Goal: Transaction & Acquisition: Purchase product/service

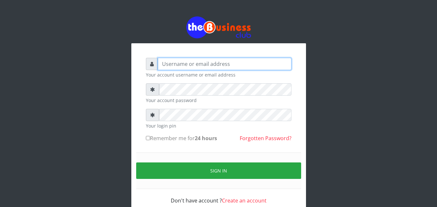
type input "omodaraoluwabukola7@gmail.com"
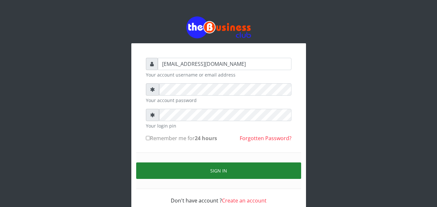
click at [213, 168] on button "Sign in" at bounding box center [218, 171] width 165 height 16
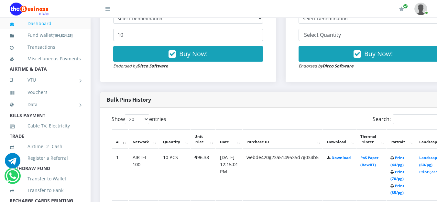
scroll to position [162, 0]
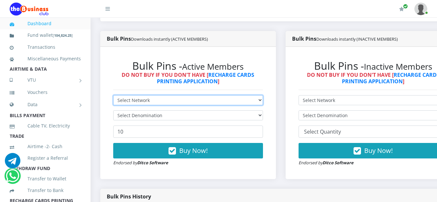
click at [263, 102] on select "Select Network MTN Globacom 9Mobile Airtel" at bounding box center [188, 100] width 150 height 10
select select "MTN"
click at [113, 97] on select "Select Network MTN Globacom 9Mobile Airtel" at bounding box center [188, 100] width 150 height 10
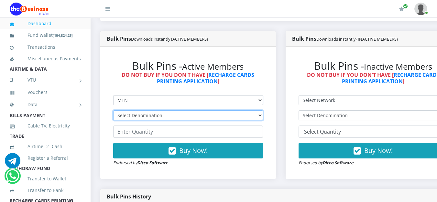
click at [263, 115] on select "Select Denomination MTN NGN100 - ₦96.99 MTN NGN200 - ₦193.98 MTN NGN400 - ₦387.…" at bounding box center [188, 116] width 150 height 10
select select "193.98-200"
click at [113, 112] on select "Select Denomination MTN NGN100 - ₦96.99 MTN NGN200 - ₦193.98 MTN NGN400 - ₦387.…" at bounding box center [188, 116] width 150 height 10
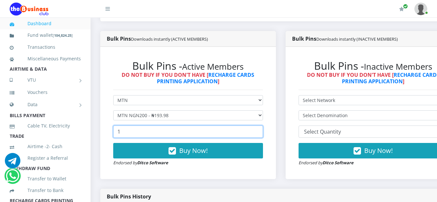
click at [261, 131] on input "1" at bounding box center [188, 132] width 150 height 12
click at [261, 131] on input "2" at bounding box center [188, 132] width 150 height 12
click at [261, 131] on input "14" at bounding box center [188, 132] width 150 height 12
click at [261, 131] on input "15" at bounding box center [188, 132] width 150 height 12
click at [261, 131] on input "16" at bounding box center [188, 132] width 150 height 12
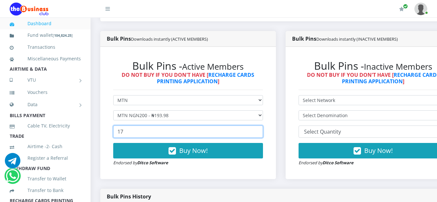
click at [261, 131] on input "17" at bounding box center [188, 132] width 150 height 12
click at [261, 131] on input "18" at bounding box center [188, 132] width 150 height 12
click at [261, 131] on input "19" at bounding box center [188, 132] width 150 height 12
type input "20"
click at [261, 131] on input "20" at bounding box center [188, 132] width 150 height 12
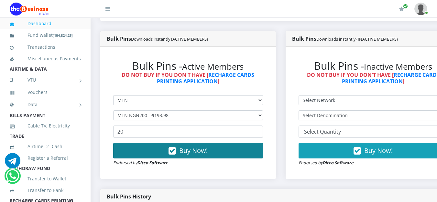
click at [230, 152] on button "Buy Now!" at bounding box center [188, 151] width 150 height 16
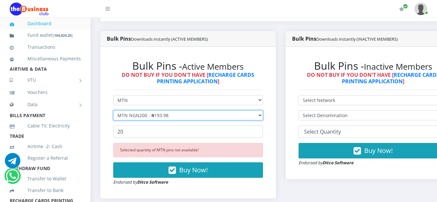
click at [263, 117] on select "Select Denomination MTN NGN100 - ₦96.99 MTN NGN200 - ₦193.98 MTN NGN400 - ₦387.…" at bounding box center [188, 116] width 150 height 10
select select "96.99-100"
click at [113, 112] on select "Select Denomination MTN NGN100 - ₦96.99 MTN NGN200 - ₦193.98 MTN NGN400 - ₦387.…" at bounding box center [188, 116] width 150 height 10
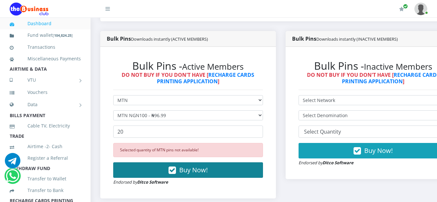
click at [233, 174] on button "Buy Now!" at bounding box center [188, 171] width 150 height 16
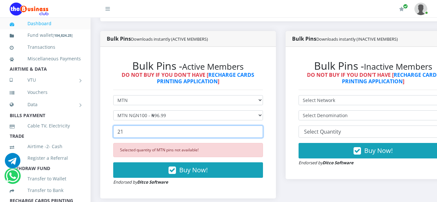
click at [259, 132] on input "21" at bounding box center [188, 132] width 150 height 12
click at [259, 132] on input "22" at bounding box center [188, 132] width 150 height 12
click at [259, 132] on input "23" at bounding box center [188, 132] width 150 height 12
click at [259, 132] on input "24" at bounding box center [188, 132] width 150 height 12
click at [259, 132] on input "25" at bounding box center [188, 132] width 150 height 12
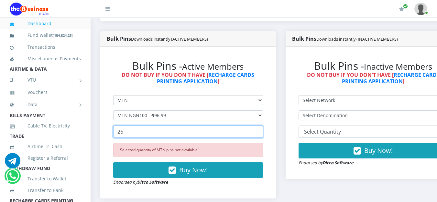
click at [259, 132] on input "26" at bounding box center [188, 132] width 150 height 12
click at [259, 132] on input "27" at bounding box center [188, 132] width 150 height 12
click at [259, 132] on input "28" at bounding box center [188, 132] width 150 height 12
click at [259, 132] on input "29" at bounding box center [188, 132] width 150 height 12
type input "30"
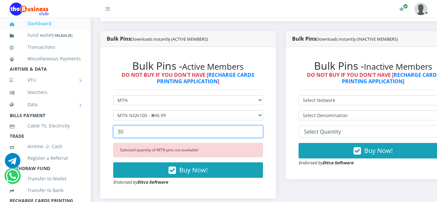
click at [259, 132] on input "30" at bounding box center [188, 132] width 150 height 12
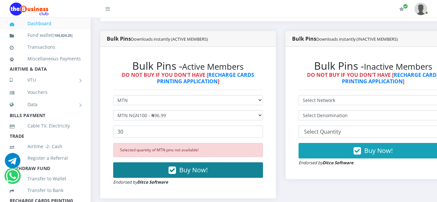
click at [207, 174] on span "Buy Now!" at bounding box center [193, 170] width 28 height 9
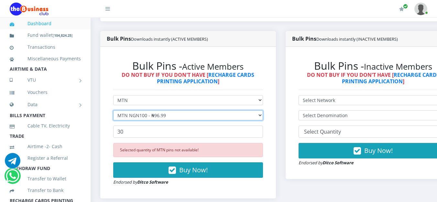
click at [263, 116] on select "Select Denomination MTN NGN100 - ₦96.99 MTN NGN200 - ₦193.98 MTN NGN400 - ₦387.…" at bounding box center [188, 116] width 150 height 10
select select "193.98-200"
click at [113, 112] on select "Select Denomination MTN NGN100 - ₦96.99 MTN NGN200 - ₦193.98 MTN NGN400 - ₦387.…" at bounding box center [188, 116] width 150 height 10
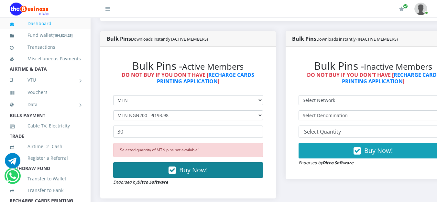
click at [204, 173] on span "Buy Now!" at bounding box center [193, 170] width 28 height 9
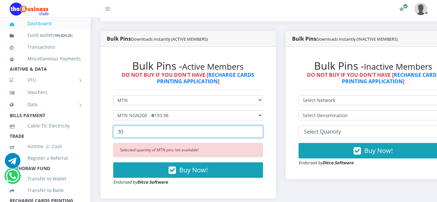
click at [251, 131] on input "30" at bounding box center [188, 132] width 150 height 12
type input "3"
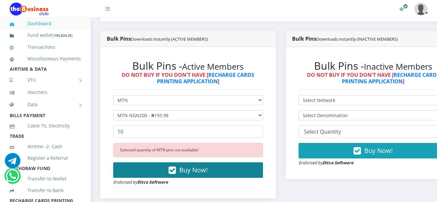
click at [234, 169] on button "Buy Now!" at bounding box center [188, 171] width 150 height 16
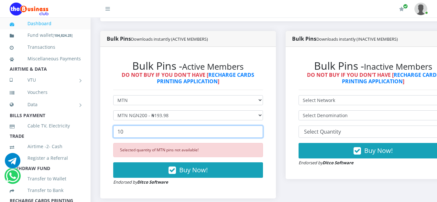
click at [247, 136] on input "10" at bounding box center [188, 132] width 150 height 12
type input "1"
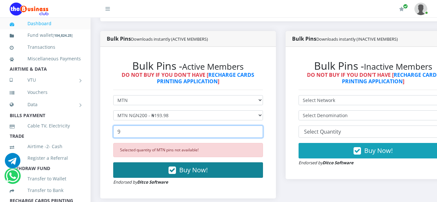
type input "9"
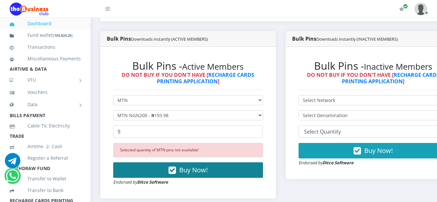
click at [239, 174] on button "Buy Now!" at bounding box center [188, 171] width 150 height 16
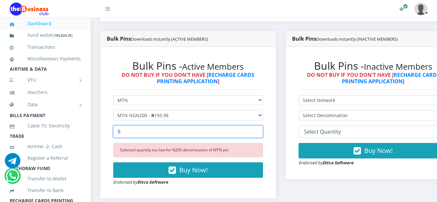
click at [248, 136] on input "9" at bounding box center [188, 132] width 150 height 12
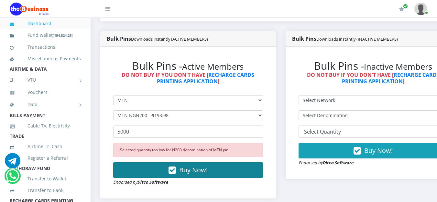
click at [214, 169] on button "Buy Now!" at bounding box center [188, 171] width 150 height 16
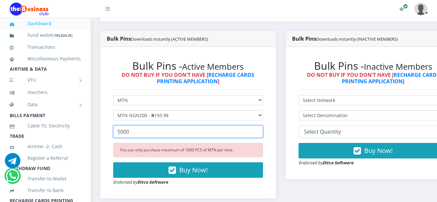
click at [210, 136] on input "5000" at bounding box center [188, 132] width 150 height 12
type input "5"
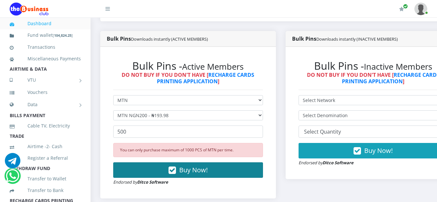
click at [218, 174] on button "Buy Now!" at bounding box center [188, 171] width 150 height 16
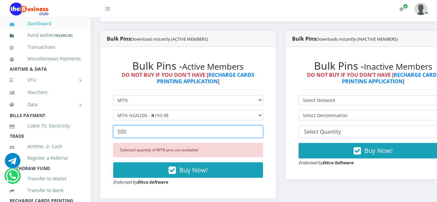
click at [248, 133] on input "500" at bounding box center [188, 132] width 150 height 12
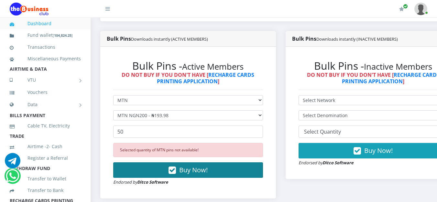
click at [247, 175] on button "Buy Now!" at bounding box center [188, 171] width 150 height 16
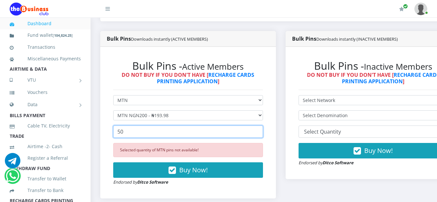
click at [237, 135] on input "50" at bounding box center [188, 132] width 150 height 12
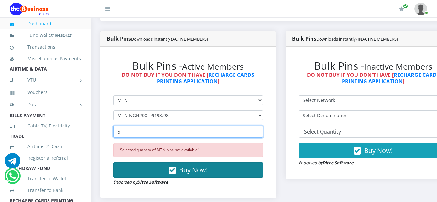
type input "5"
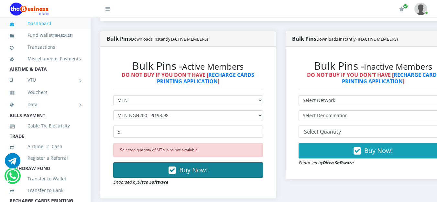
click at [239, 171] on button "Buy Now!" at bounding box center [188, 171] width 150 height 16
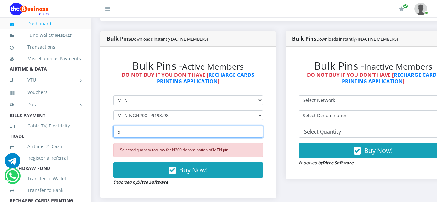
click at [202, 134] on input "5" at bounding box center [188, 132] width 150 height 12
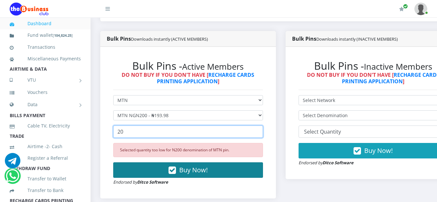
type input "20"
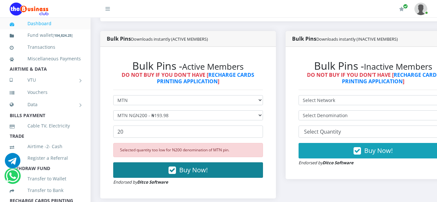
click at [201, 167] on button "Buy Now!" at bounding box center [188, 171] width 150 height 16
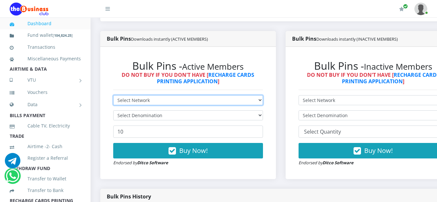
click at [263, 101] on select "Select Network MTN Globacom 9Mobile Airtel" at bounding box center [188, 100] width 150 height 10
select select "MTN"
click at [113, 97] on select "Select Network MTN Globacom 9Mobile Airtel" at bounding box center [188, 100] width 150 height 10
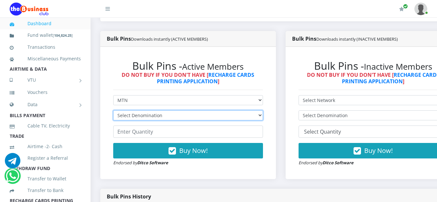
click at [258, 117] on select "Select Denomination MTN NGN100 - ₦96.99 MTN NGN200 - ₦193.98 MTN NGN400 - ₦387.…" at bounding box center [188, 116] width 150 height 10
select select "193.98-200"
click at [113, 112] on select "Select Denomination MTN NGN100 - ₦96.99 MTN NGN200 - ₦193.98 MTN NGN400 - ₦387.…" at bounding box center [188, 116] width 150 height 10
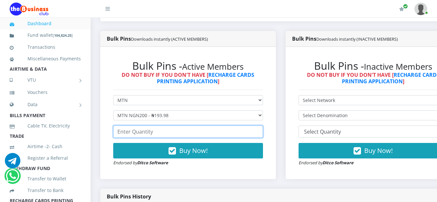
click at [221, 130] on input "number" at bounding box center [188, 132] width 150 height 12
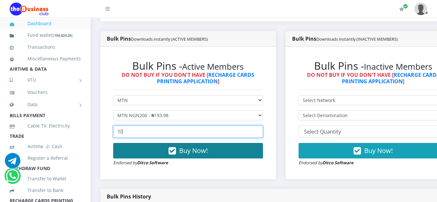
type input "10"
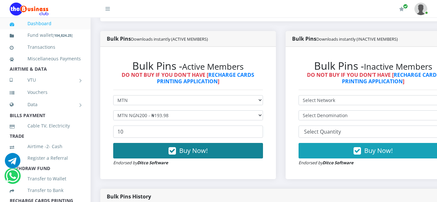
click at [221, 154] on button "Buy Now!" at bounding box center [188, 151] width 150 height 16
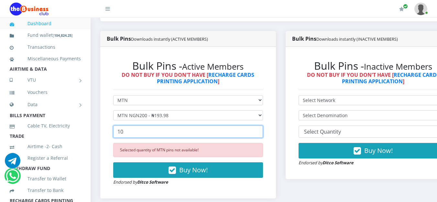
click at [218, 130] on input "10" at bounding box center [188, 132] width 150 height 12
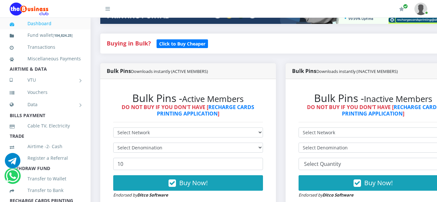
scroll to position [162, 0]
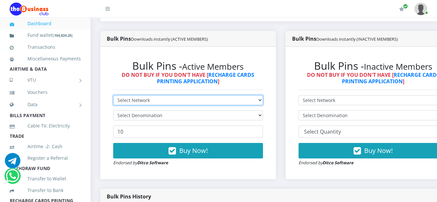
click at [223, 99] on select "Select Network MTN Globacom 9Mobile Airtel" at bounding box center [188, 100] width 150 height 10
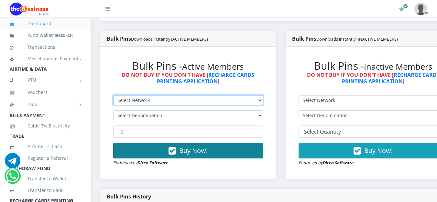
select select "MTN"
click at [113, 97] on select "Select Network MTN Globacom 9Mobile Airtel" at bounding box center [188, 100] width 150 height 10
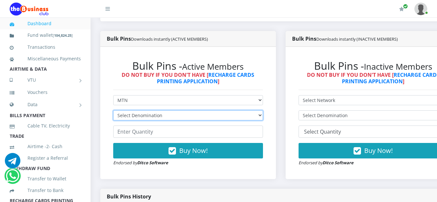
click at [263, 116] on select "Select Denomination MTN NGN100 - ₦96.99 MTN NGN200 - ₦193.98 MTN NGN400 - ₦387.…" at bounding box center [188, 116] width 150 height 10
select select "96.99-100"
click at [113, 112] on select "Select Denomination MTN NGN100 - ₦96.99 MTN NGN200 - ₦193.98 MTN NGN400 - ₦387.…" at bounding box center [188, 116] width 150 height 10
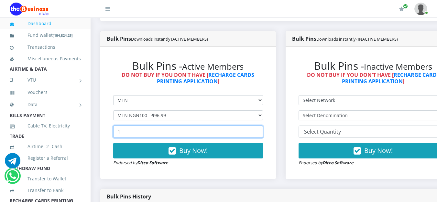
click at [262, 131] on input "1" at bounding box center [188, 132] width 150 height 12
click at [262, 131] on input "2" at bounding box center [188, 132] width 150 height 12
click at [262, 131] on input "3" at bounding box center [188, 132] width 150 height 12
click at [262, 131] on input "4" at bounding box center [188, 132] width 150 height 12
click at [262, 131] on input "5" at bounding box center [188, 132] width 150 height 12
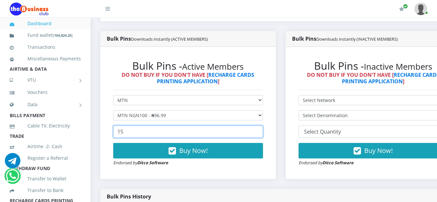
click at [262, 131] on input "15" at bounding box center [188, 132] width 150 height 12
click at [262, 131] on input "16" at bounding box center [188, 132] width 150 height 12
click at [262, 131] on input "17" at bounding box center [188, 132] width 150 height 12
click at [262, 131] on input "18" at bounding box center [188, 132] width 150 height 12
click at [262, 131] on input "19" at bounding box center [188, 132] width 150 height 12
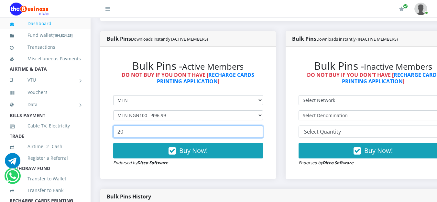
type input "20"
click at [262, 131] on input "20" at bounding box center [188, 132] width 150 height 12
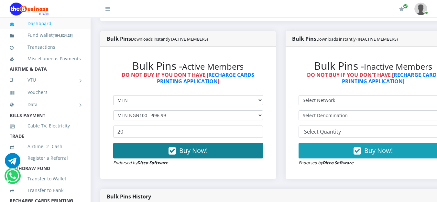
click at [217, 159] on button "Buy Now!" at bounding box center [188, 151] width 150 height 16
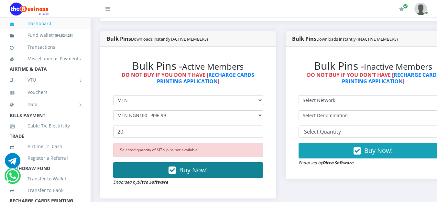
click at [216, 174] on button "Buy Now!" at bounding box center [188, 171] width 150 height 16
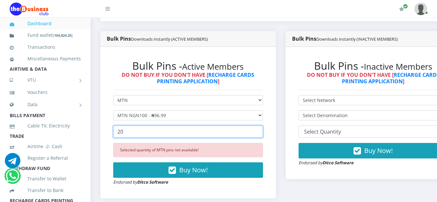
click at [187, 131] on input "20" at bounding box center [188, 132] width 150 height 12
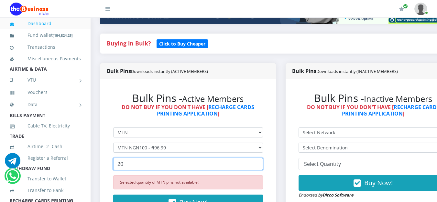
scroll to position [194, 0]
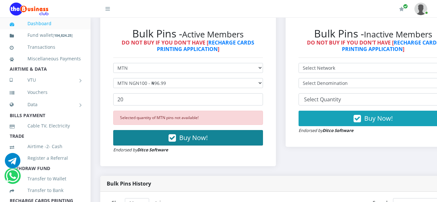
click at [189, 135] on span "Buy Now!" at bounding box center [193, 137] width 28 height 9
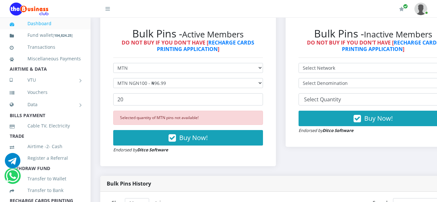
scroll to position [177, 0]
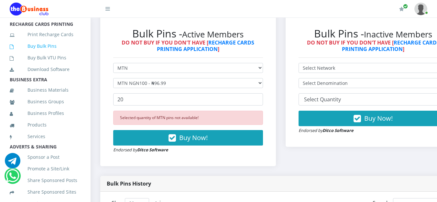
click at [39, 54] on link "Buy Bulk Pins" at bounding box center [45, 46] width 71 height 15
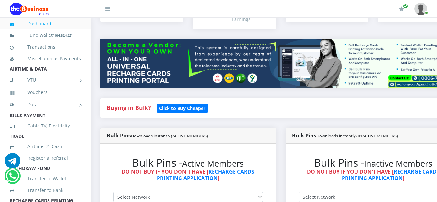
scroll to position [97, 0]
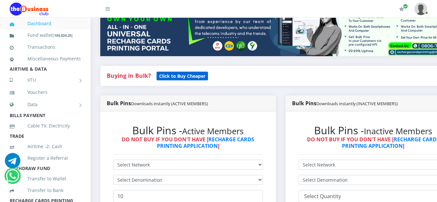
click at [174, 76] on b "Click to Buy Cheaper" at bounding box center [182, 76] width 46 height 6
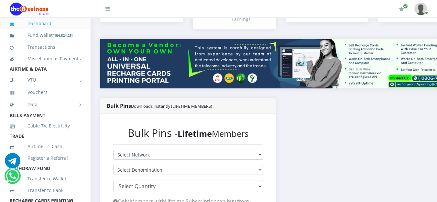
scroll to position [97, 0]
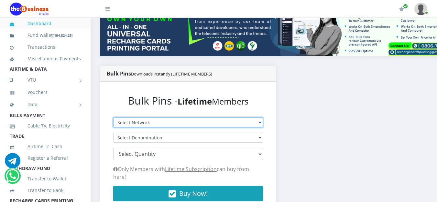
click at [246, 121] on select "Select Network MTN Globacom 9Mobile Airtel" at bounding box center [188, 123] width 150 height 10
select select "MTN"
click at [113, 119] on select "Select Network MTN Globacom 9Mobile Airtel" at bounding box center [188, 123] width 150 height 10
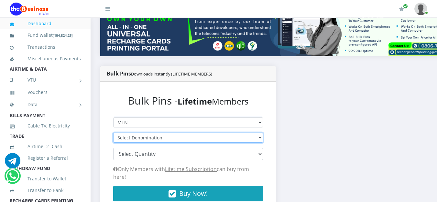
click at [262, 140] on select "Select Denomination MTN NGN100 - ₦96.94 MTN NGN200 - ₦193.88 MTN NGN400 - ₦387.…" at bounding box center [188, 138] width 150 height 10
select select "193.88-200"
click at [113, 134] on select "Select Denomination MTN NGN100 - ₦96.94 MTN NGN200 - ₦193.88 MTN NGN400 - ₦387.…" at bounding box center [188, 138] width 150 height 10
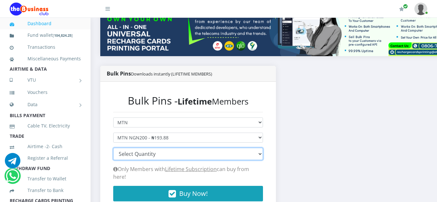
click at [214, 154] on select "100 150 200 300 500 1000" at bounding box center [188, 154] width 150 height 12
click at [113, 150] on select "100 150 200 300 500 1000" at bounding box center [188, 154] width 150 height 12
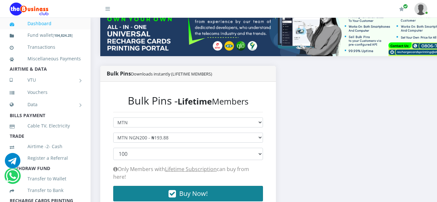
click at [175, 191] on icon "button" at bounding box center [171, 194] width 7 height 6
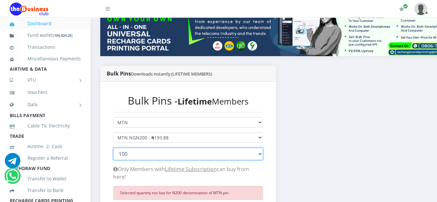
click at [261, 153] on select "100 150 200 300 500 1000" at bounding box center [188, 154] width 150 height 12
click at [113, 150] on select "100 150 200 300 500 1000" at bounding box center [188, 154] width 150 height 12
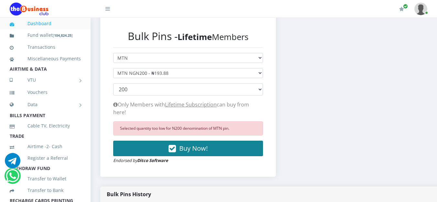
click at [176, 146] on icon "button" at bounding box center [171, 149] width 7 height 6
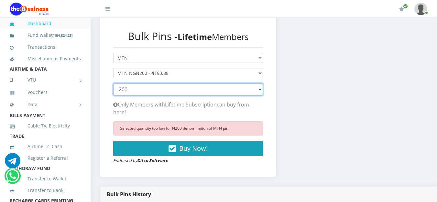
click at [263, 90] on select "100 150 200 300 500 1000" at bounding box center [188, 89] width 150 height 12
click at [113, 85] on select "100 150 200 300 500 1000" at bounding box center [188, 89] width 150 height 12
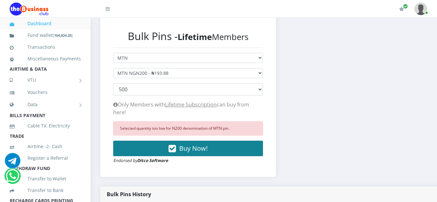
click at [213, 141] on button "Buy Now!" at bounding box center [188, 149] width 150 height 16
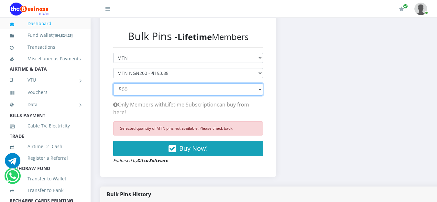
click at [263, 92] on select "100 150 200 300 500 1000" at bounding box center [188, 89] width 150 height 12
select select "300"
click at [113, 85] on select "100 150 200 300 500 1000" at bounding box center [188, 89] width 150 height 12
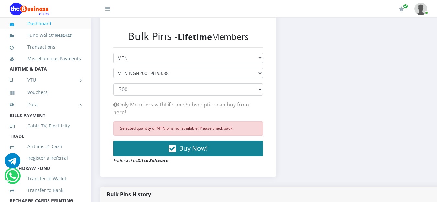
click at [176, 146] on icon "button" at bounding box center [171, 149] width 7 height 6
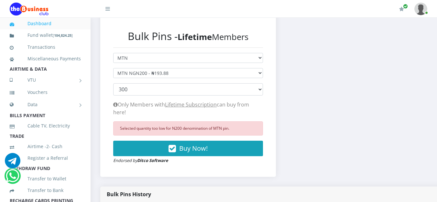
scroll to position [177, 0]
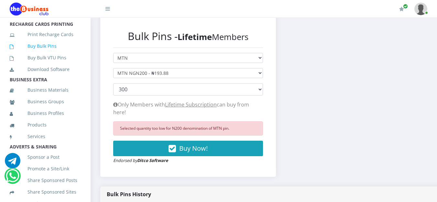
click at [32, 54] on link "Buy Bulk Pins" at bounding box center [45, 46] width 71 height 15
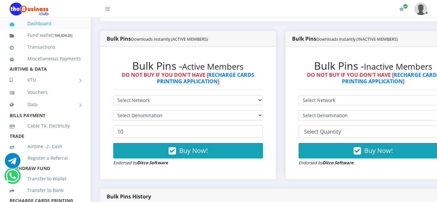
scroll to position [194, 0]
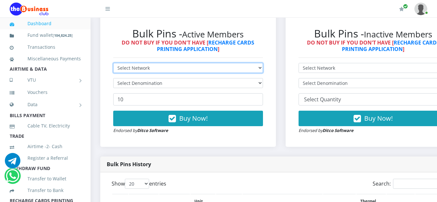
click at [163, 69] on select "Select Network MTN Globacom 9Mobile Airtel" at bounding box center [188, 68] width 150 height 10
select select "MTN"
click at [113, 64] on select "Select Network MTN Globacom 9Mobile Airtel" at bounding box center [188, 68] width 150 height 10
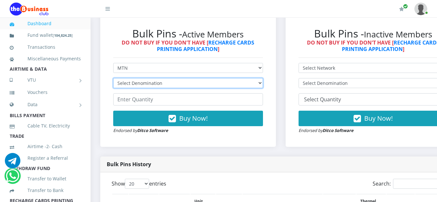
click at [159, 85] on select "Select Denomination" at bounding box center [188, 83] width 150 height 10
select select "96.99-100"
click at [113, 79] on select "Select Denomination MTN NGN100 - ₦96.99 MTN NGN200 - ₦193.98 MTN NGN400 - ₦387.…" at bounding box center [188, 83] width 150 height 10
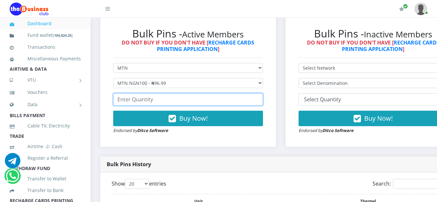
click at [153, 100] on input "number" at bounding box center [188, 99] width 150 height 12
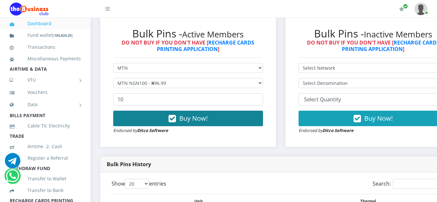
click at [155, 124] on button "Buy Now!" at bounding box center [188, 119] width 150 height 16
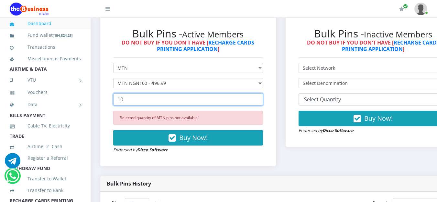
click at [144, 101] on input "10" at bounding box center [188, 99] width 150 height 12
type input "1"
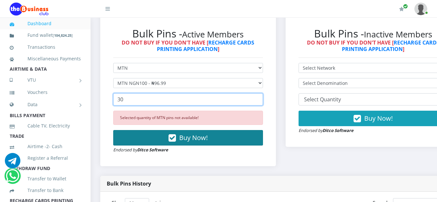
type input "30"
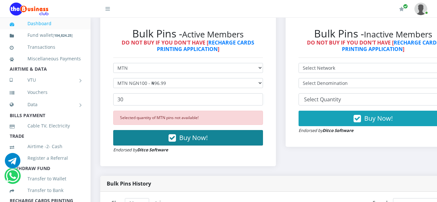
click at [169, 141] on button "Buy Now!" at bounding box center [188, 138] width 150 height 16
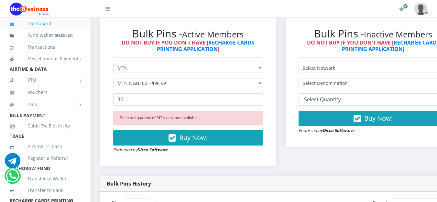
click at [260, 79] on form "Select Network MTN Globacom 9Mobile Airtel Select Denomination MTN NGN100 - ₦96…" at bounding box center [188, 108] width 150 height 90
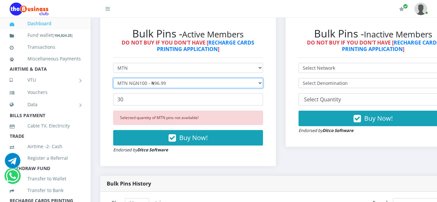
click at [260, 82] on select "Select Denomination MTN NGN100 - ₦96.99 MTN NGN200 - ₦193.98 MTN NGN400 - ₦387.…" at bounding box center [188, 83] width 150 height 10
select select "193.98-200"
click at [113, 79] on select "Select Denomination MTN NGN100 - ₦96.99 MTN NGN200 - ₦193.98 MTN NGN400 - ₦387.…" at bounding box center [188, 83] width 150 height 10
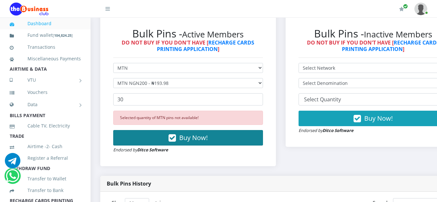
click at [213, 141] on button "Buy Now!" at bounding box center [188, 138] width 150 height 16
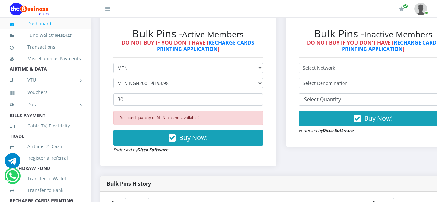
scroll to position [177, 0]
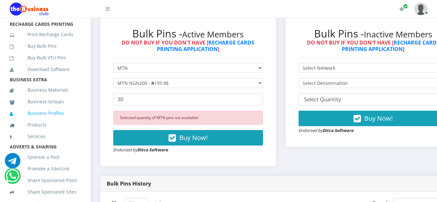
click at [58, 116] on link "Business Profiles" at bounding box center [45, 113] width 71 height 15
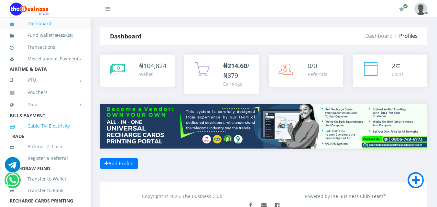
click at [39, 133] on link "Cable TV, Electricity" at bounding box center [45, 126] width 71 height 15
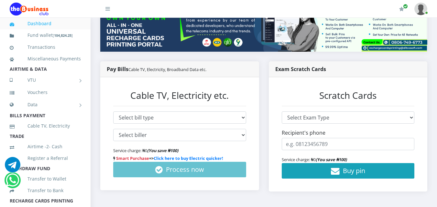
scroll to position [129, 0]
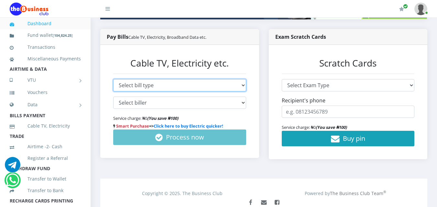
click at [231, 83] on select "Select bill type Cable TV Electricity Broadband Data" at bounding box center [179, 85] width 133 height 12
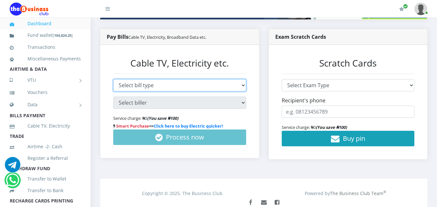
select select "TV"
click at [113, 79] on select "Select bill type Cable TV Electricity Broadband Data" at bounding box center [179, 85] width 133 height 12
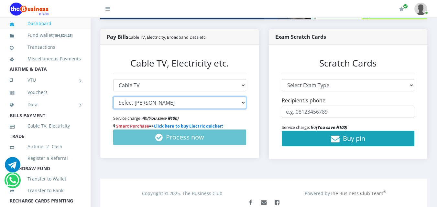
click at [203, 104] on select "Select [PERSON_NAME] GOTV DSTV STARTIMES SHOWMAX" at bounding box center [179, 103] width 133 height 12
select select "DSTV*true"
click at [113, 97] on select "Select [PERSON_NAME] GOTV DSTV STARTIMES SHOWMAX" at bounding box center [179, 103] width 133 height 12
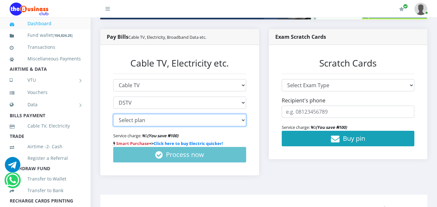
click at [225, 120] on select "Select plan DStv Yanga - ₦5,934.00 DStv Padi - ₦4,351.60 DStv Compact Plus - ₦2…" at bounding box center [179, 120] width 133 height 12
click at [231, 118] on select "Select plan DStv Yanga - ₦5,934.00 DStv Padi - ₦4,351.60 DStv Compact Plus - ₦2…" at bounding box center [179, 120] width 133 height 12
select select "ng_dstv_nnj1e36*6000"
click at [113, 114] on select "Select plan DStv Yanga - ₦5,934.00 DStv Padi - ₦4,351.60 DStv Compact Plus - ₦2…" at bounding box center [179, 120] width 133 height 12
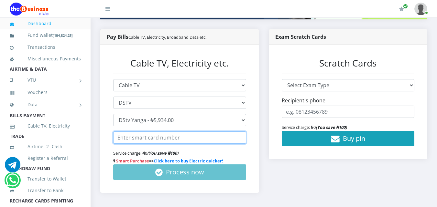
click at [205, 139] on input "text" at bounding box center [179, 138] width 133 height 12
type input "8212207392"
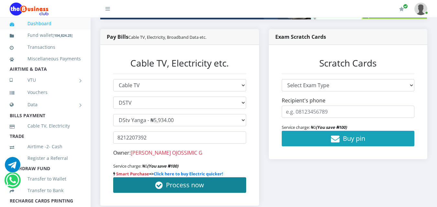
click at [192, 185] on span "Process now" at bounding box center [185, 185] width 38 height 9
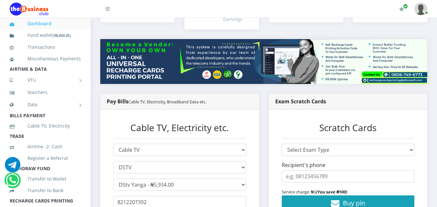
scroll to position [177, 0]
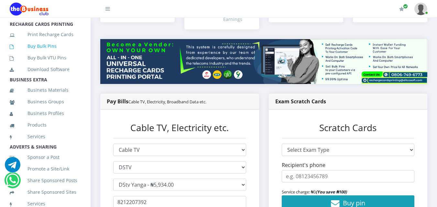
click at [39, 54] on link "Buy Bulk Pins" at bounding box center [45, 46] width 71 height 15
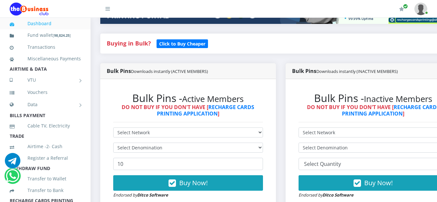
scroll to position [162, 0]
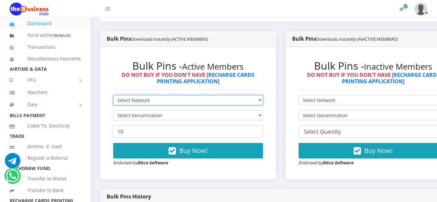
click at [260, 105] on select "Select Network MTN Globacom 9Mobile Airtel" at bounding box center [188, 100] width 150 height 10
select select "MTN"
click at [113, 97] on select "Select Network MTN Globacom 9Mobile Airtel" at bounding box center [188, 100] width 150 height 10
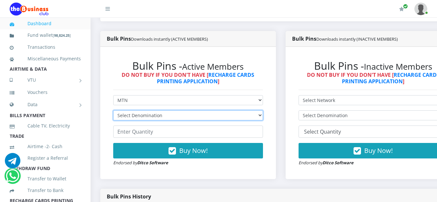
click at [229, 118] on select "Select Denomination MTN NGN100 - ₦96.99 MTN NGN200 - ₦193.98 MTN NGN400 - ₦387.…" at bounding box center [188, 116] width 150 height 10
select select "193.98-200"
click at [113, 112] on select "Select Denomination MTN NGN100 - ₦96.99 MTN NGN200 - ₦193.98 MTN NGN400 - ₦387.…" at bounding box center [188, 116] width 150 height 10
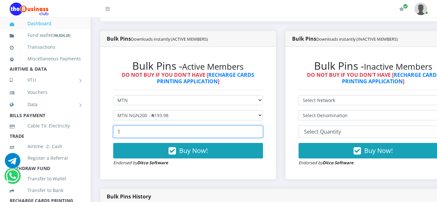
click at [261, 131] on input "1" at bounding box center [188, 132] width 150 height 12
click at [261, 131] on input "11" at bounding box center [188, 132] width 150 height 12
click at [261, 131] on input "17" at bounding box center [188, 132] width 150 height 12
click at [261, 131] on input "18" at bounding box center [188, 132] width 150 height 12
click at [261, 131] on input "19" at bounding box center [188, 132] width 150 height 12
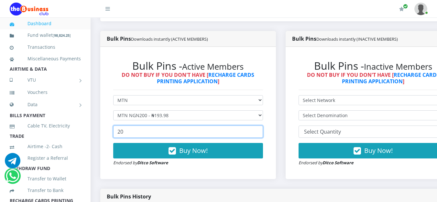
click at [261, 131] on input "20" at bounding box center [188, 132] width 150 height 12
click at [261, 131] on input "21" at bounding box center [188, 132] width 150 height 12
click at [261, 131] on input "22" at bounding box center [188, 132] width 150 height 12
click at [261, 131] on input "23" at bounding box center [188, 132] width 150 height 12
click at [261, 131] on input "24" at bounding box center [188, 132] width 150 height 12
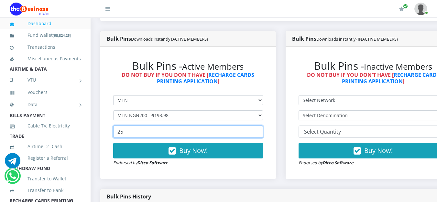
click at [261, 131] on input "25" at bounding box center [188, 132] width 150 height 12
click at [261, 131] on input "26" at bounding box center [188, 132] width 150 height 12
click at [261, 131] on input "27" at bounding box center [188, 132] width 150 height 12
click at [261, 131] on input "28" at bounding box center [188, 132] width 150 height 12
click at [261, 131] on input "29" at bounding box center [188, 132] width 150 height 12
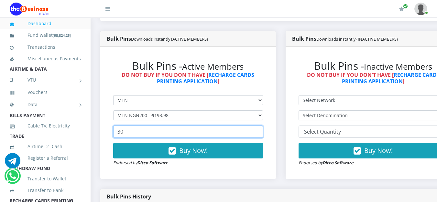
click at [261, 131] on input "30" at bounding box center [188, 132] width 150 height 12
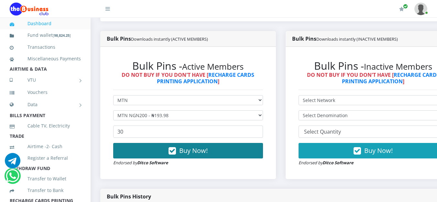
click at [246, 147] on button "Buy Now!" at bounding box center [188, 151] width 150 height 16
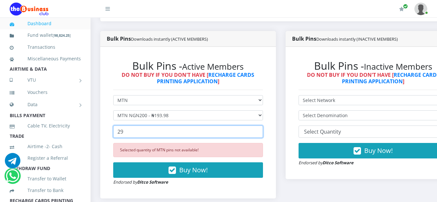
click at [263, 134] on input "29" at bounding box center [188, 132] width 150 height 12
click at [263, 134] on input "28" at bounding box center [188, 132] width 150 height 12
click at [263, 134] on input "24" at bounding box center [188, 132] width 150 height 12
click at [263, 134] on input "19" at bounding box center [188, 132] width 150 height 12
click at [263, 134] on input "18" at bounding box center [188, 132] width 150 height 12
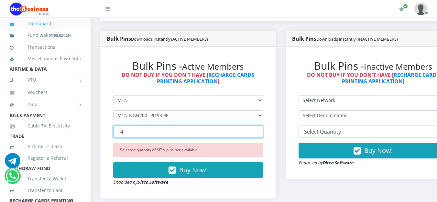
click at [263, 134] on input "14" at bounding box center [188, 132] width 150 height 12
click at [263, 134] on input "13" at bounding box center [188, 132] width 150 height 12
click at [263, 134] on input "12" at bounding box center [188, 132] width 150 height 12
click at [263, 134] on input "11" at bounding box center [188, 132] width 150 height 12
click at [263, 134] on input "10" at bounding box center [188, 132] width 150 height 12
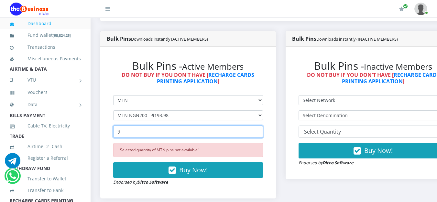
click at [263, 134] on input "9" at bounding box center [188, 132] width 150 height 12
click at [261, 132] on input "10" at bounding box center [188, 132] width 150 height 12
click at [261, 132] on input "11" at bounding box center [188, 132] width 150 height 12
click at [261, 132] on input "13" at bounding box center [188, 132] width 150 height 12
click at [261, 132] on input "14" at bounding box center [188, 132] width 150 height 12
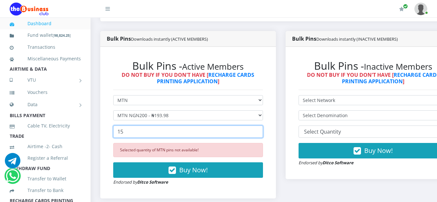
type input "15"
click at [261, 132] on input "15" at bounding box center [188, 132] width 150 height 12
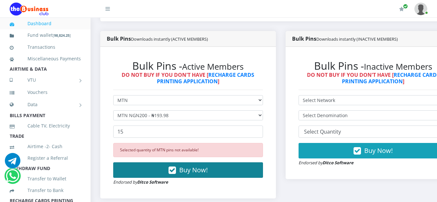
click at [219, 168] on button "Buy Now!" at bounding box center [188, 171] width 150 height 16
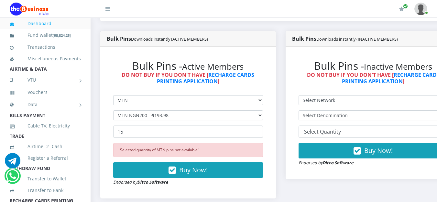
scroll to position [177, 0]
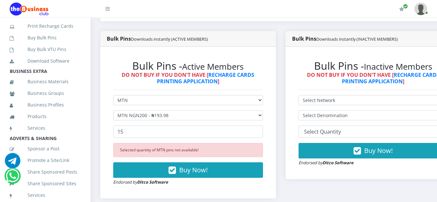
scroll to position [275, 0]
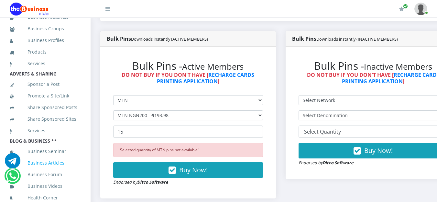
click at [50, 162] on link "Business Articles" at bounding box center [45, 163] width 71 height 15
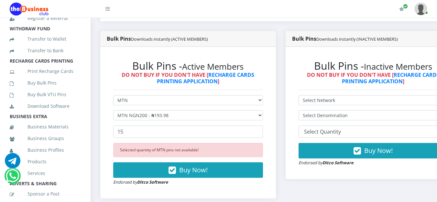
scroll to position [136, 0]
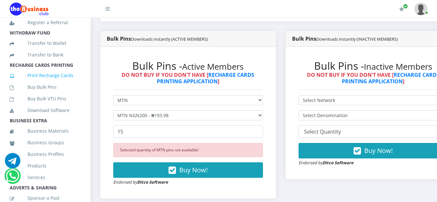
click at [54, 83] on link "Print Recharge Cards" at bounding box center [45, 75] width 71 height 15
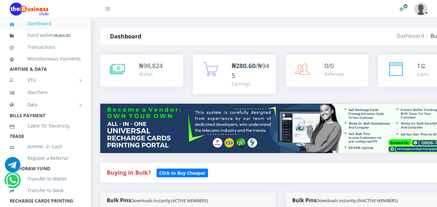
select select "MTN"
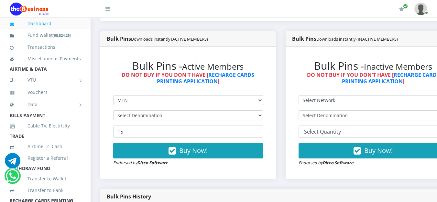
scroll to position [177, 0]
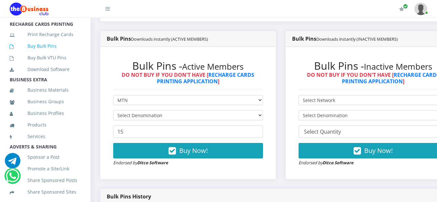
click at [34, 54] on link "Buy Bulk Pins" at bounding box center [45, 46] width 71 height 15
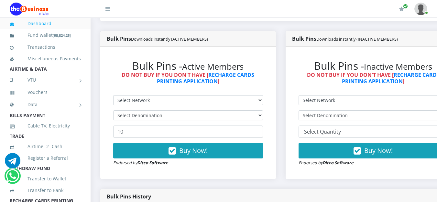
scroll to position [194, 0]
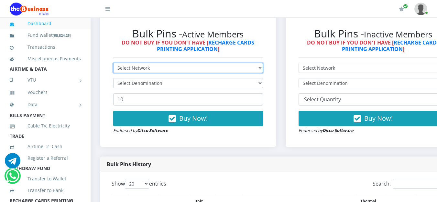
click at [225, 68] on select "Select Network MTN Globacom 9Mobile Airtel" at bounding box center [188, 68] width 150 height 10
select select "MTN"
click at [113, 64] on select "Select Network MTN Globacom 9Mobile Airtel" at bounding box center [188, 68] width 150 height 10
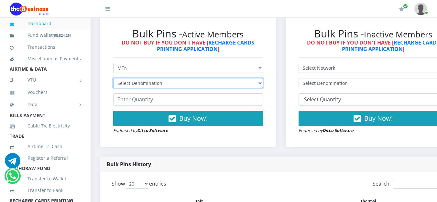
click at [216, 80] on select "Select Denomination MTN NGN100 - ₦96.99 MTN NGN200 - ₦193.98 MTN NGN400 - ₦387.…" at bounding box center [188, 83] width 150 height 10
select select "193.98-200"
click at [113, 79] on select "Select Denomination MTN NGN100 - ₦96.99 MTN NGN200 - ₦193.98 MTN NGN400 - ₦387.…" at bounding box center [188, 83] width 150 height 10
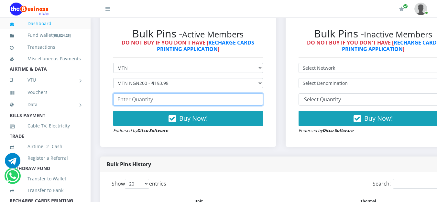
click at [193, 96] on input "number" at bounding box center [188, 99] width 150 height 12
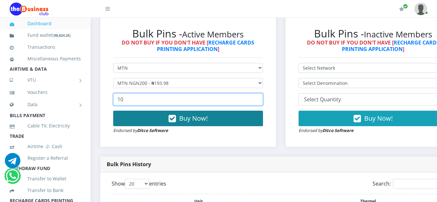
type input "10"
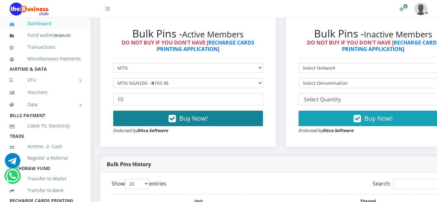
click at [188, 125] on button "Buy Now!" at bounding box center [188, 119] width 150 height 16
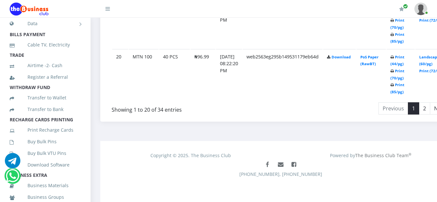
scroll to position [0, 0]
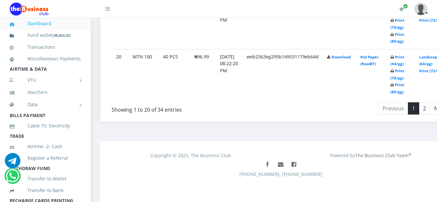
click at [29, 23] on link "Dashboard" at bounding box center [45, 23] width 71 height 15
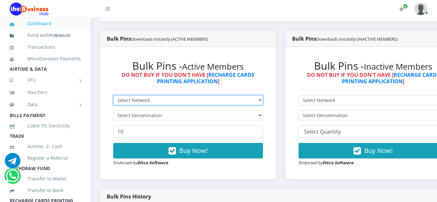
click at [246, 102] on select "Select Network MTN Globacom 9Mobile Airtel" at bounding box center [188, 100] width 150 height 10
select select "MTN"
click at [113, 97] on select "Select Network MTN Globacom 9Mobile Airtel" at bounding box center [188, 100] width 150 height 10
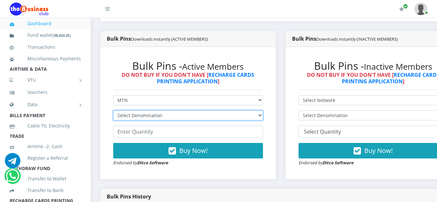
click at [248, 119] on select "Select Denomination MTN NGN100 - ₦96.99 MTN NGN200 - ₦193.98 MTN NGN400 - ₦387.…" at bounding box center [188, 116] width 150 height 10
select select "193.98-200"
click at [113, 112] on select "Select Denomination MTN NGN100 - ₦96.99 MTN NGN200 - ₦193.98 MTN NGN400 - ₦387.…" at bounding box center [188, 116] width 150 height 10
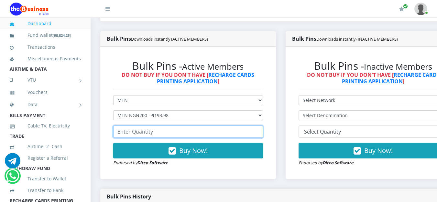
click at [229, 135] on input "number" at bounding box center [188, 132] width 150 height 12
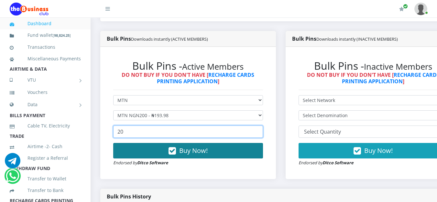
type input "20"
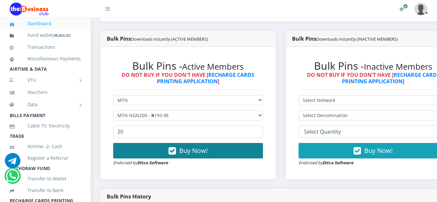
click at [224, 155] on button "Buy Now!" at bounding box center [188, 151] width 150 height 16
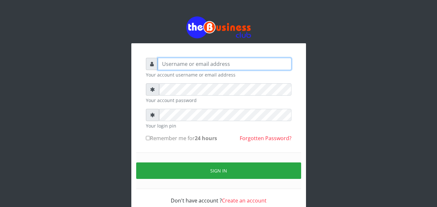
type input "[EMAIL_ADDRESS][DOMAIN_NAME]"
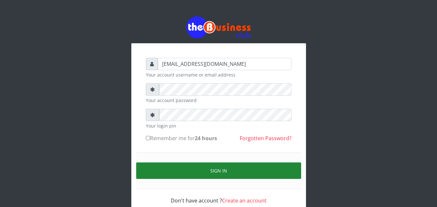
click at [248, 168] on button "Sign in" at bounding box center [218, 171] width 165 height 16
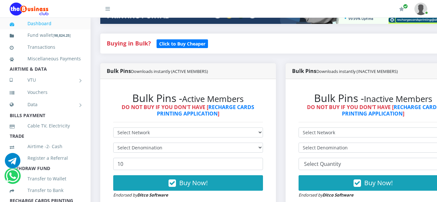
scroll to position [162, 0]
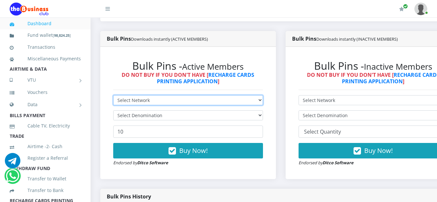
click at [262, 99] on select "Select Network MTN Globacom 9Mobile Airtel" at bounding box center [188, 100] width 150 height 10
select select "MTN"
click at [113, 97] on select "Select Network MTN Globacom 9Mobile Airtel" at bounding box center [188, 100] width 150 height 10
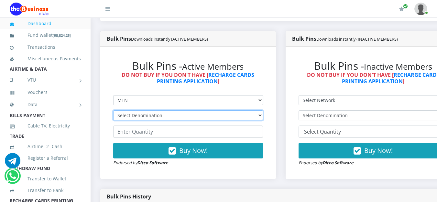
click at [244, 118] on select "Select Denomination MTN NGN100 - ₦96.99 MTN NGN200 - ₦193.98 MTN NGN400 - ₦387.…" at bounding box center [188, 116] width 150 height 10
select select "96.99-100"
click at [113, 112] on select "Select Denomination MTN NGN100 - ₦96.99 MTN NGN200 - ₦193.98 MTN NGN400 - ₦387.…" at bounding box center [188, 116] width 150 height 10
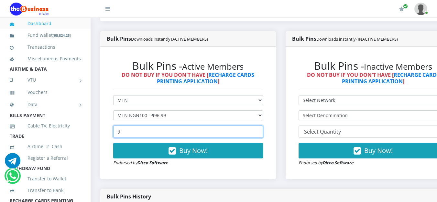
click at [261, 132] on input "9" at bounding box center [188, 132] width 150 height 12
click at [261, 132] on input "10" at bounding box center [188, 132] width 150 height 12
click at [261, 132] on input "11" at bounding box center [188, 132] width 150 height 12
click at [261, 132] on input "12" at bounding box center [188, 132] width 150 height 12
click at [261, 132] on input "14" at bounding box center [188, 132] width 150 height 12
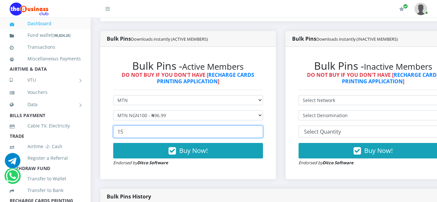
click at [261, 132] on input "15" at bounding box center [188, 132] width 150 height 12
click at [261, 132] on input "16" at bounding box center [188, 132] width 150 height 12
click at [261, 132] on input "17" at bounding box center [188, 132] width 150 height 12
click at [261, 132] on input "18" at bounding box center [188, 132] width 150 height 12
click at [261, 132] on input "19" at bounding box center [188, 132] width 150 height 12
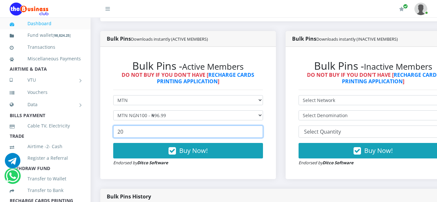
click at [261, 132] on input "20" at bounding box center [188, 132] width 150 height 12
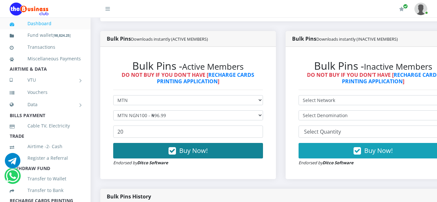
click at [226, 153] on button "Buy Now!" at bounding box center [188, 151] width 150 height 16
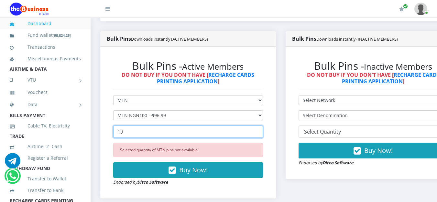
click at [263, 133] on input "19" at bounding box center [188, 132] width 150 height 12
click at [263, 133] on input "18" at bounding box center [188, 132] width 150 height 12
click at [263, 133] on input "17" at bounding box center [188, 132] width 150 height 12
click at [263, 133] on input "16" at bounding box center [188, 132] width 150 height 12
click at [263, 133] on input "15" at bounding box center [188, 132] width 150 height 12
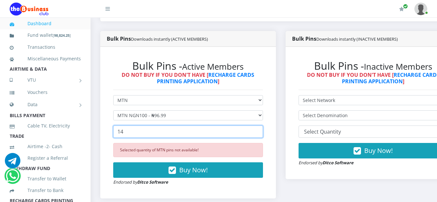
click at [263, 133] on input "14" at bounding box center [188, 132] width 150 height 12
click at [263, 133] on input "13" at bounding box center [188, 132] width 150 height 12
click at [263, 133] on input "12" at bounding box center [188, 132] width 150 height 12
click at [263, 133] on input "11" at bounding box center [188, 132] width 150 height 12
type input "10"
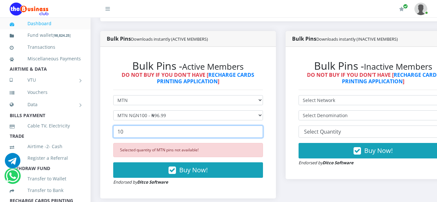
click at [263, 133] on input "10" at bounding box center [188, 132] width 150 height 12
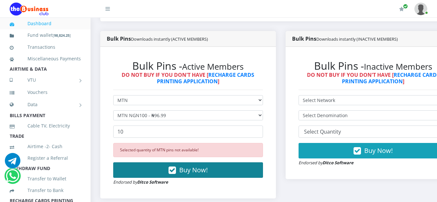
click at [171, 176] on button "Buy Now!" at bounding box center [188, 171] width 150 height 16
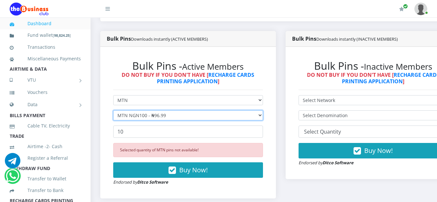
click at [213, 118] on select "Select Denomination MTN NGN100 - ₦96.99 MTN NGN200 - ₦193.98 MTN NGN400 - ₦387.…" at bounding box center [188, 116] width 150 height 10
select select "193.98-200"
click at [113, 112] on select "Select Denomination MTN NGN100 - ₦96.99 MTN NGN200 - ₦193.98 MTN NGN400 - ₦387.…" at bounding box center [188, 116] width 150 height 10
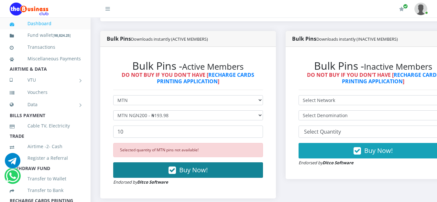
click at [197, 176] on button "Buy Now!" at bounding box center [188, 171] width 150 height 16
